Goal: Navigation & Orientation: Go to known website

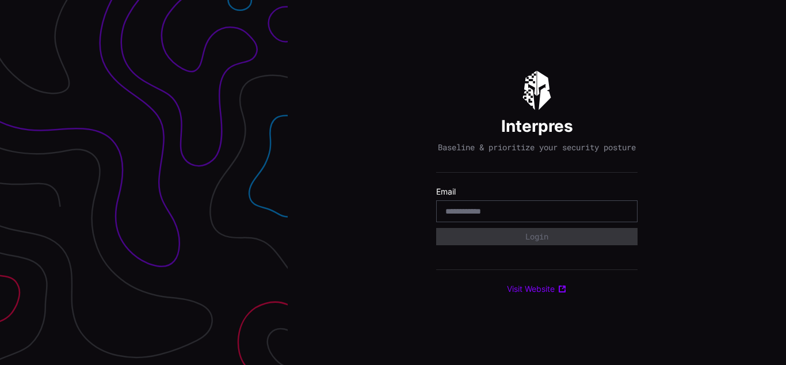
click at [393, 182] on div "Interpres Baseline & prioritize your security posture Email Login Visit Website" at bounding box center [537, 182] width 498 height 365
